Goal: Navigation & Orientation: Understand site structure

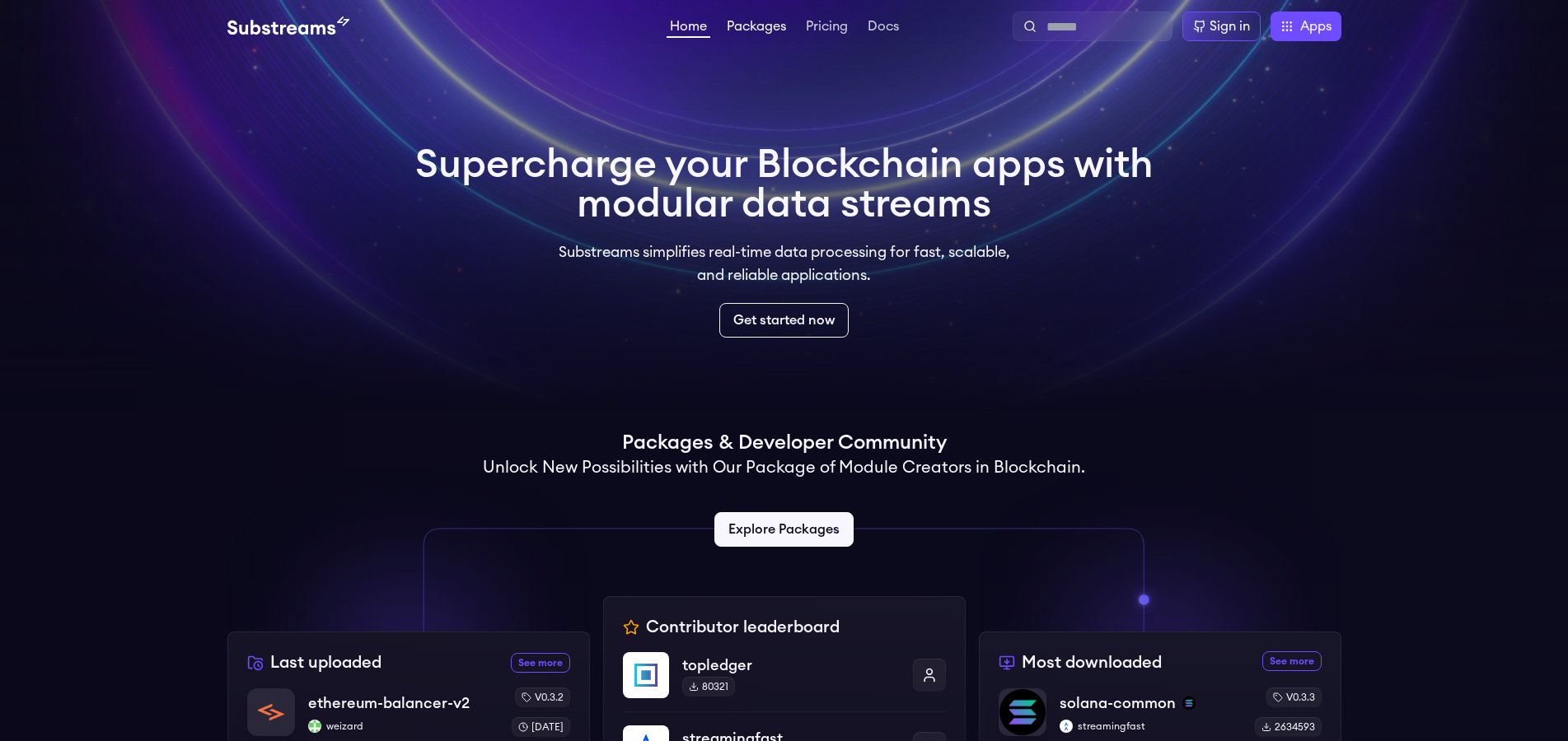
click at [760, 31] on link "Packages" at bounding box center [756, 28] width 66 height 16
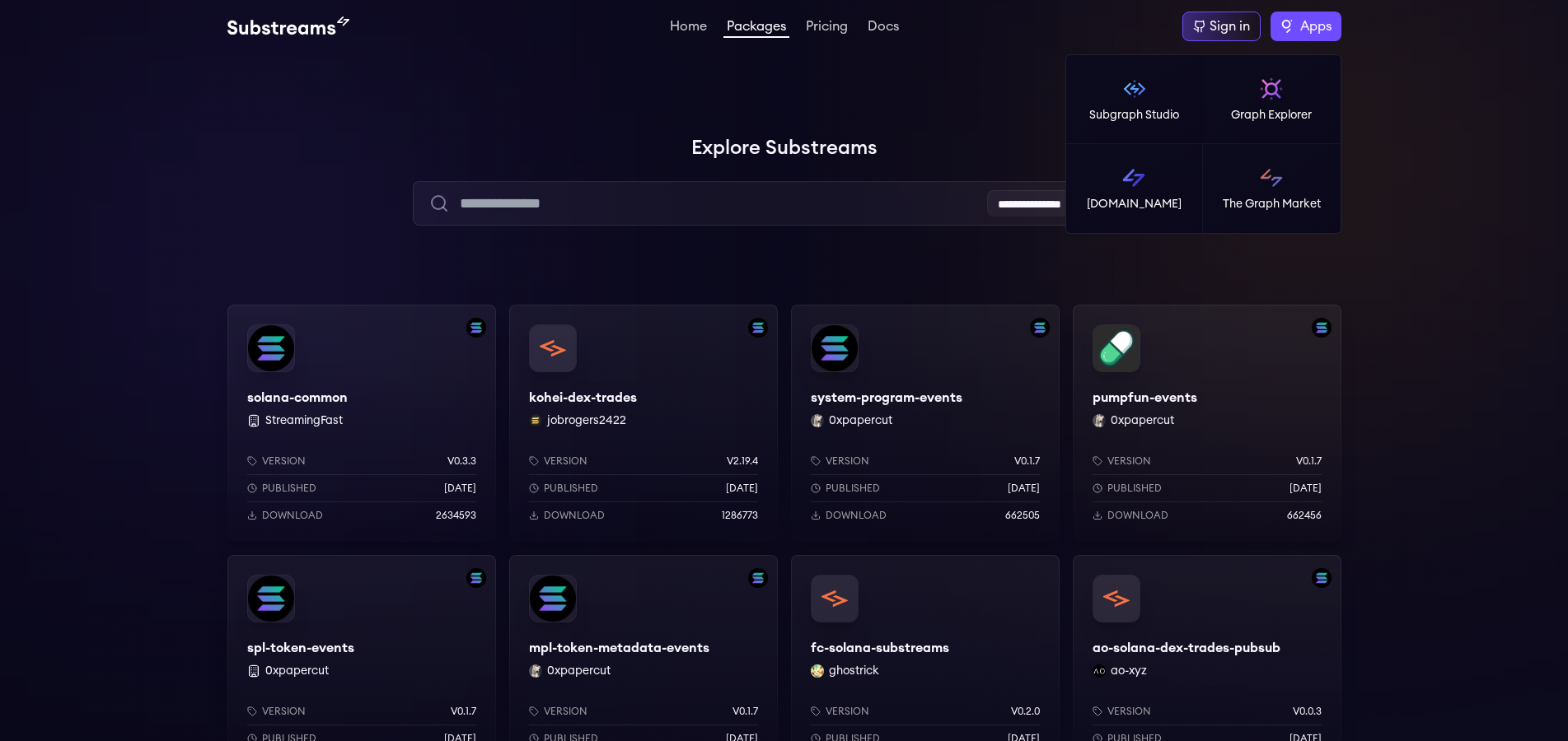
click at [1306, 31] on span "Apps" at bounding box center [1315, 26] width 32 height 20
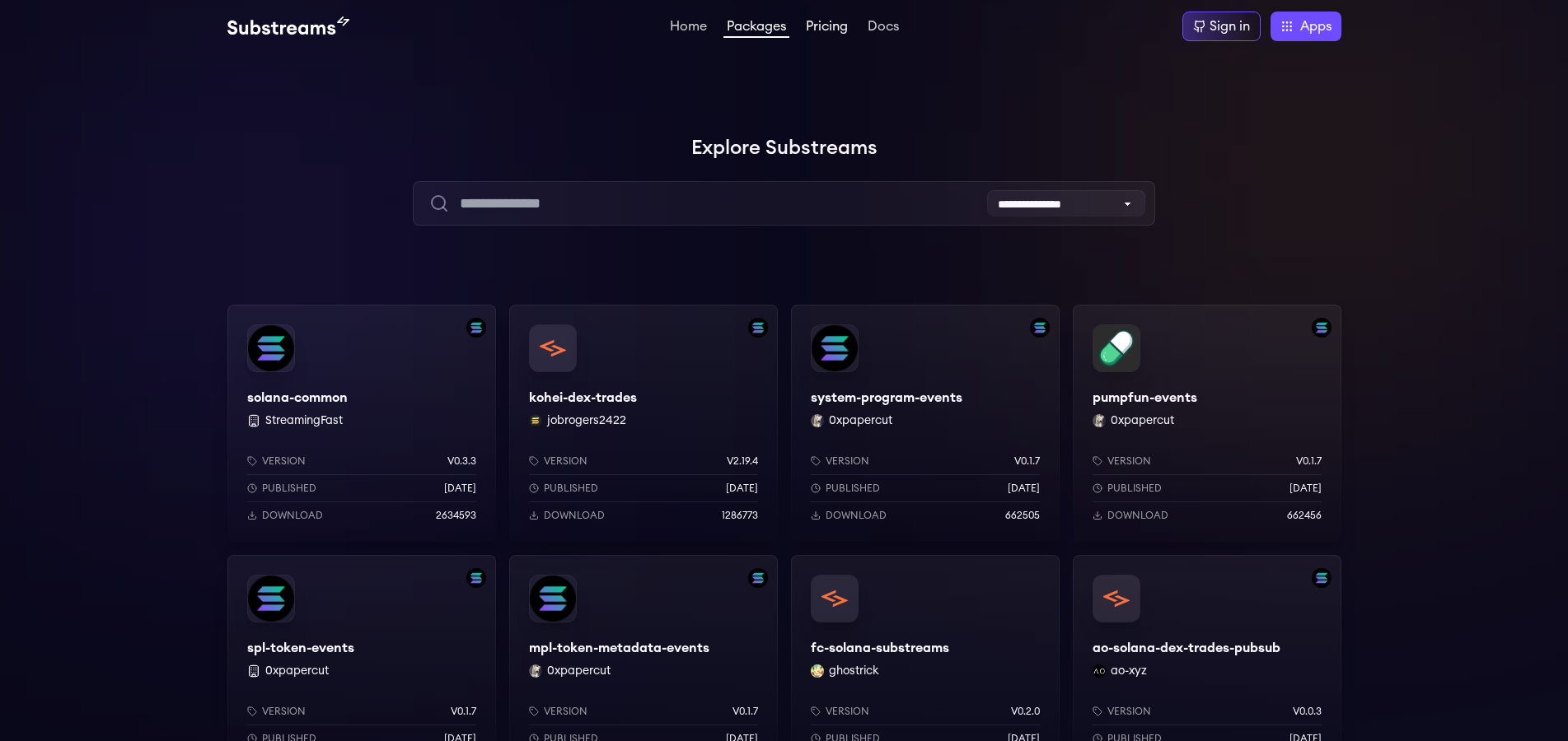
click at [821, 32] on link "Pricing" at bounding box center [827, 28] width 49 height 16
click at [696, 25] on link "Home" at bounding box center [688, 28] width 43 height 16
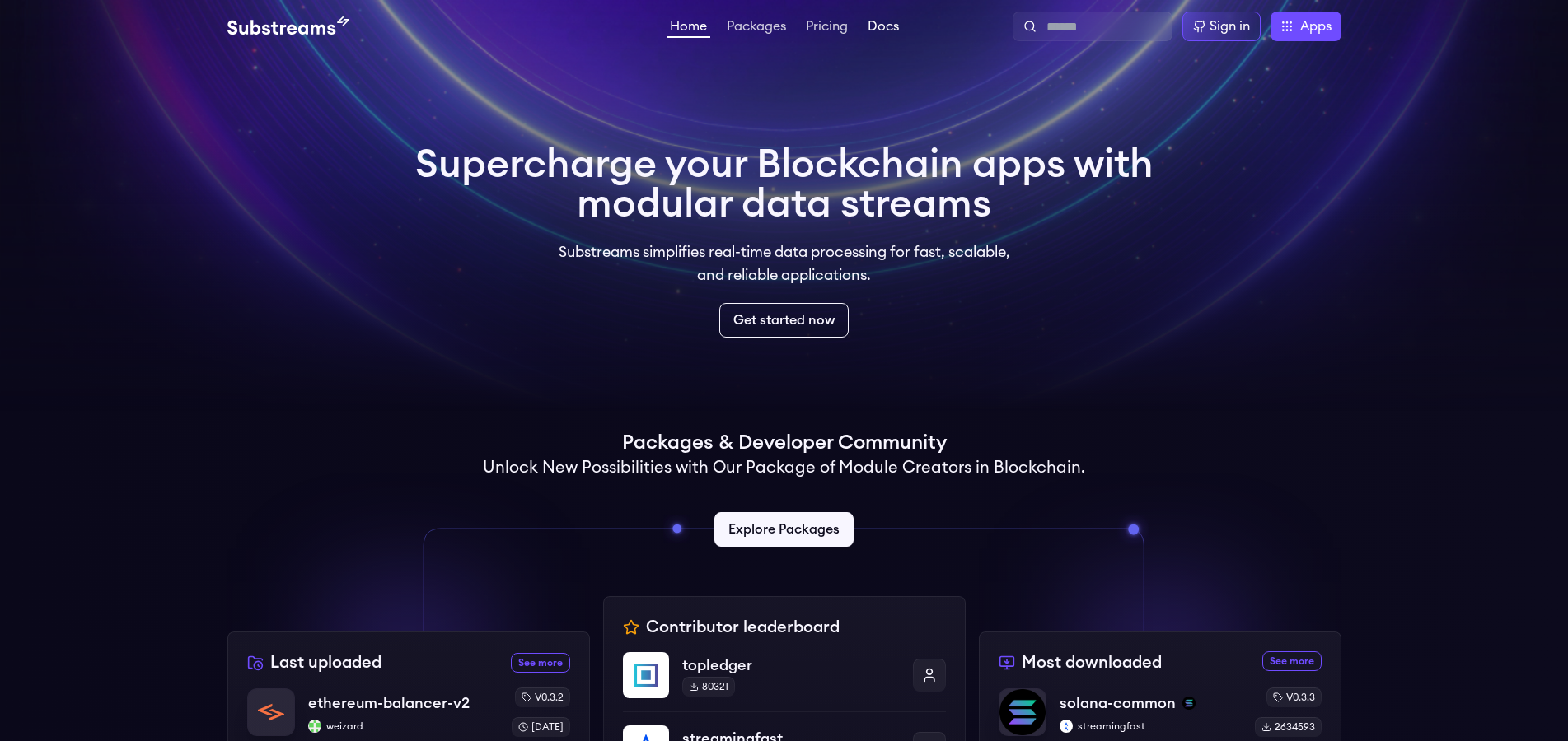
click at [886, 26] on link "Docs" at bounding box center [884, 28] width 38 height 16
